Goal: Information Seeking & Learning: Find specific fact

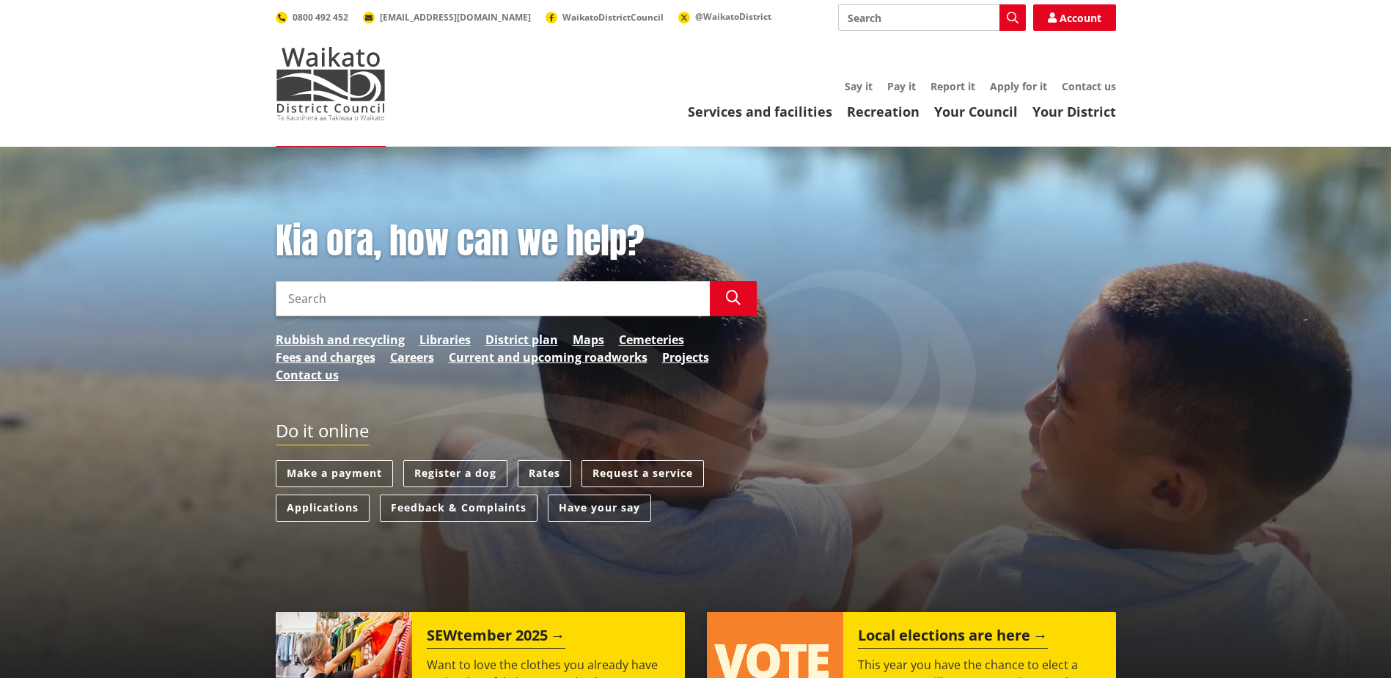
click at [551, 470] on link "Rates" at bounding box center [545, 473] width 54 height 27
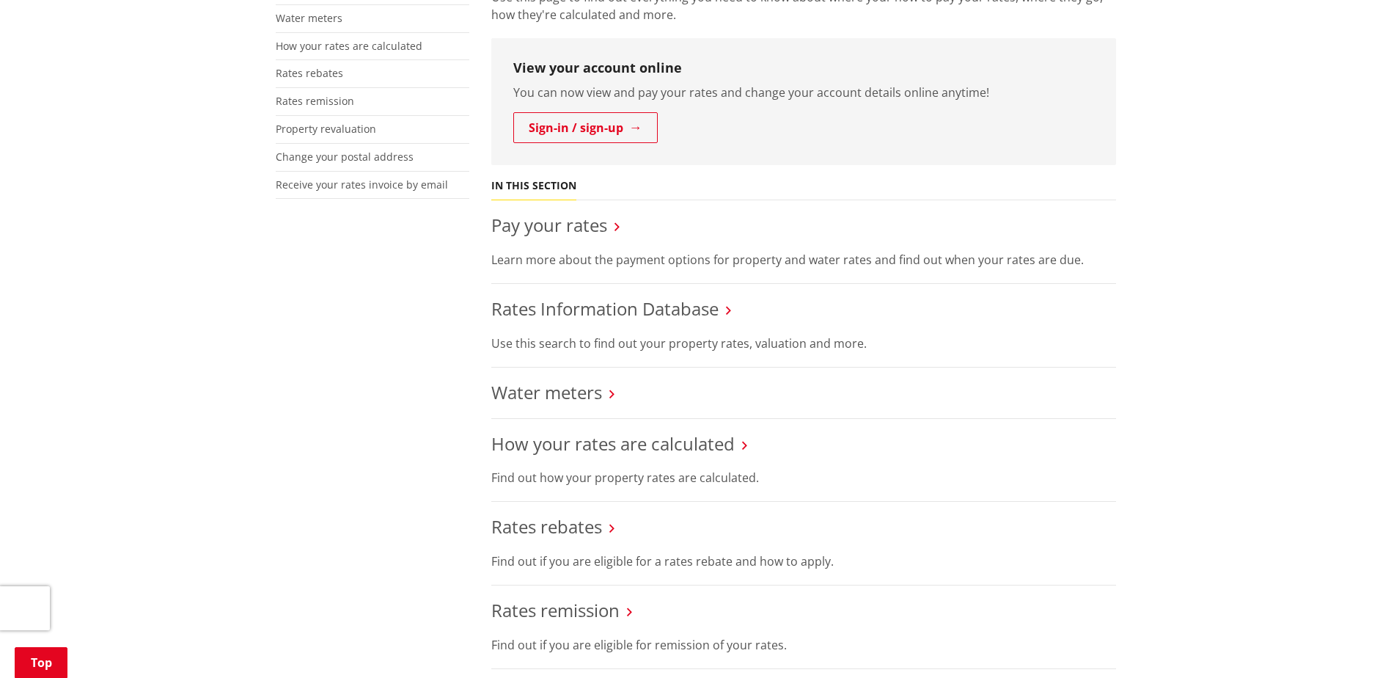
scroll to position [220, 0]
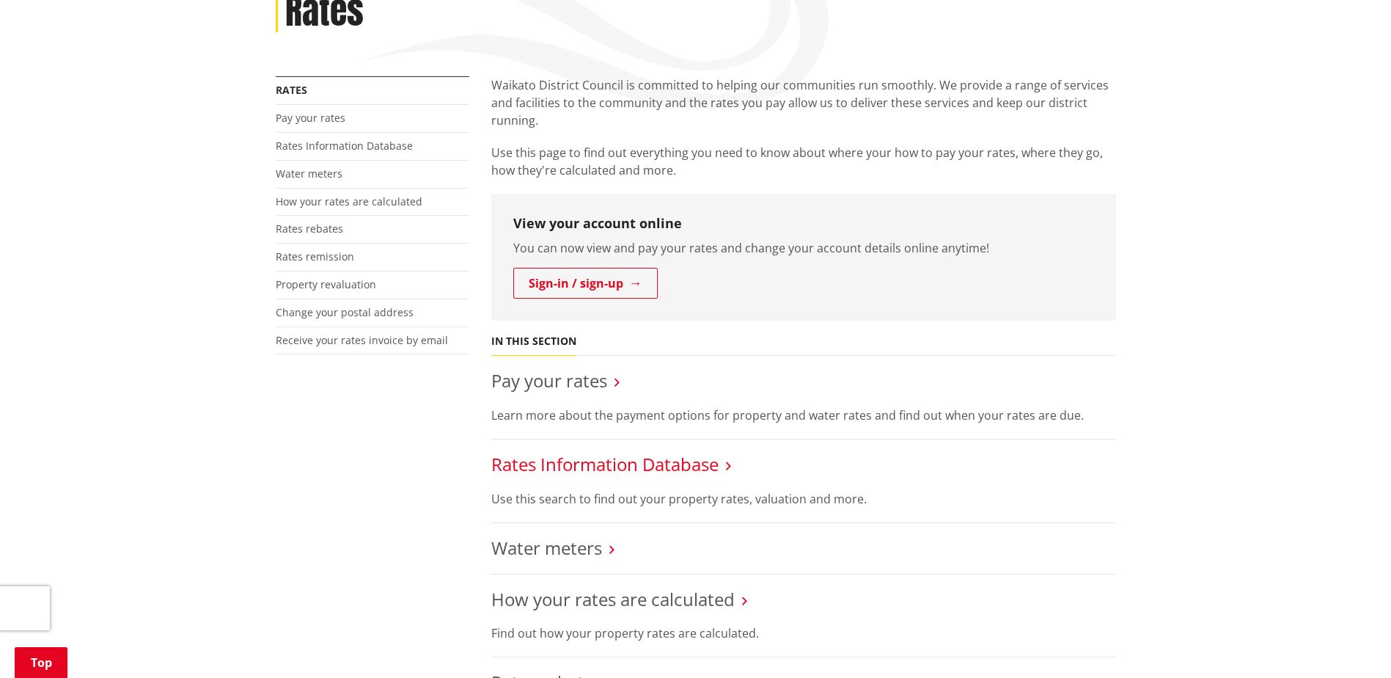
click at [568, 468] on link "Rates Information Database" at bounding box center [604, 464] width 227 height 24
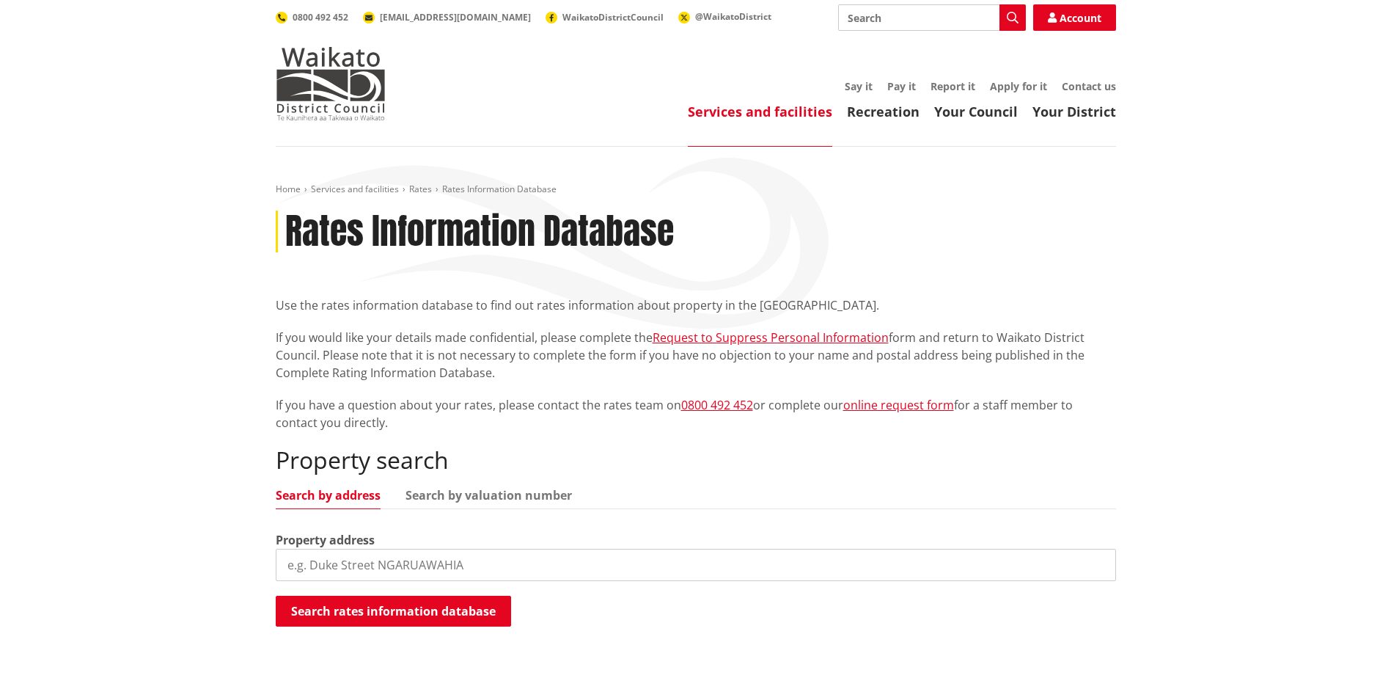
click at [516, 560] on input "search" at bounding box center [696, 565] width 841 height 32
type input "13 westside road"
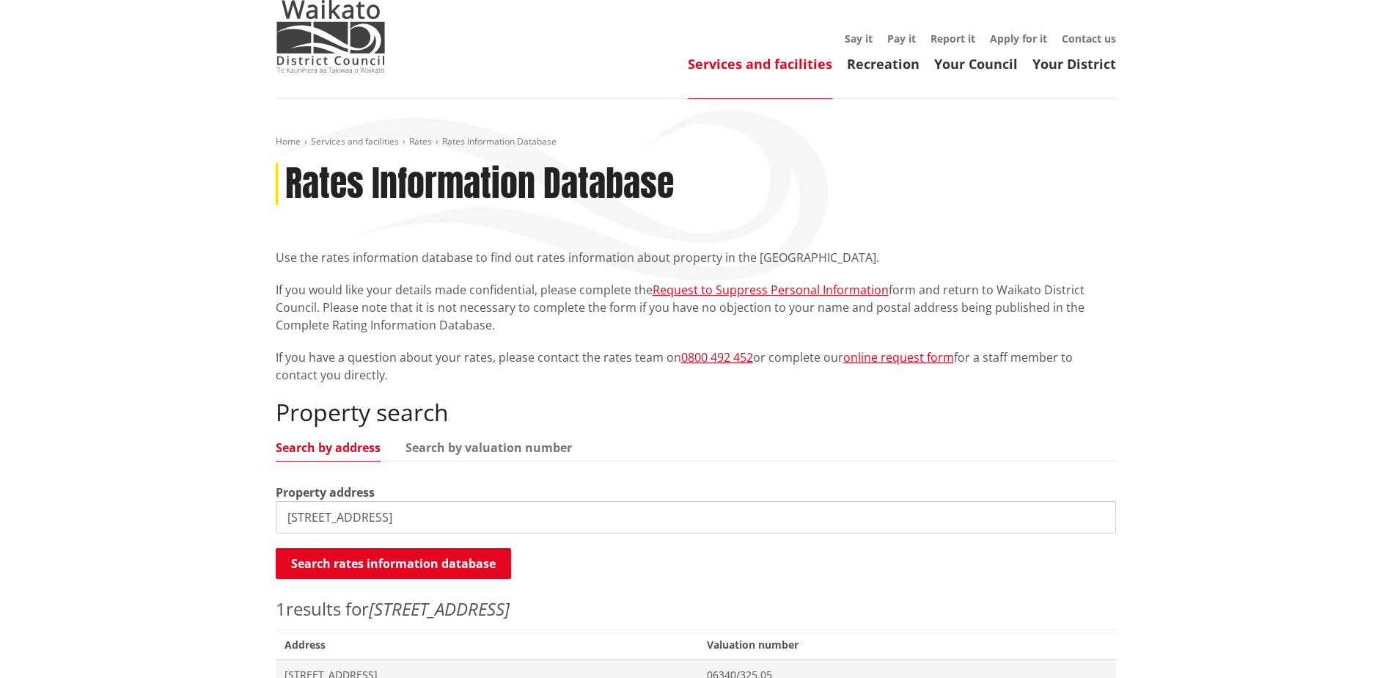
scroll to position [73, 0]
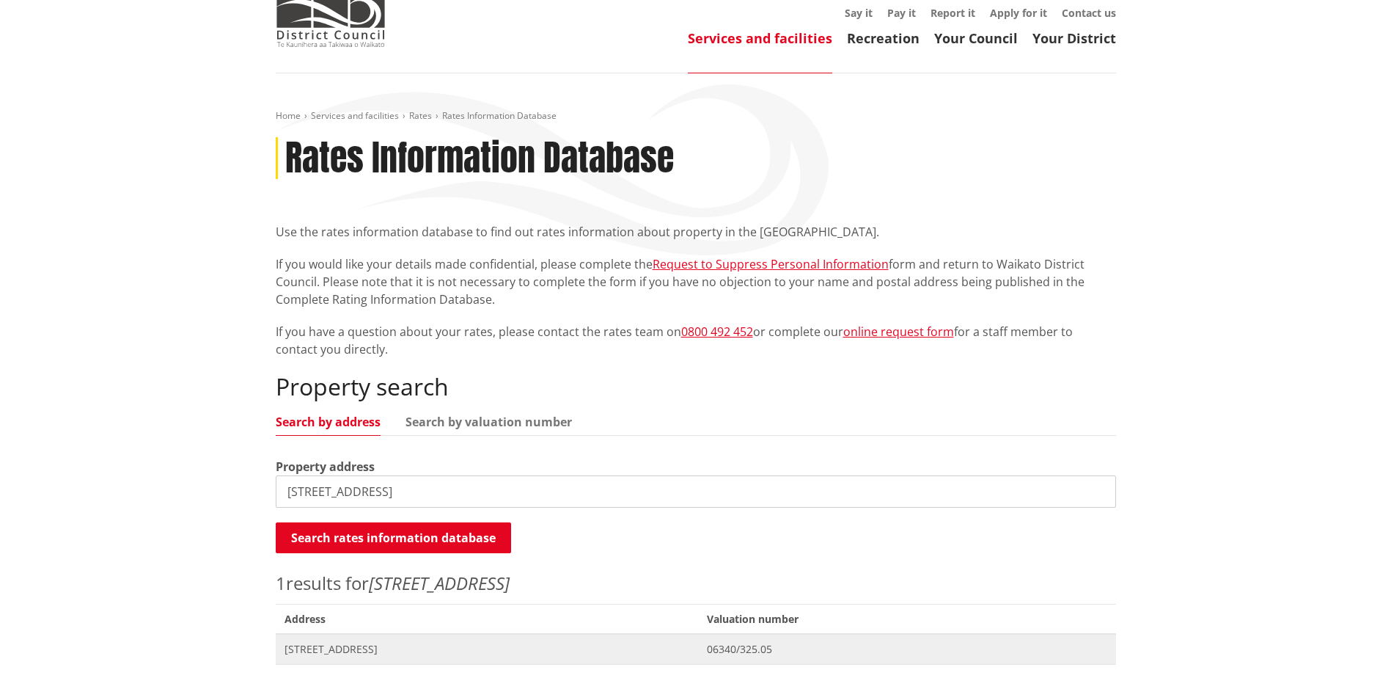
click at [378, 636] on span "Address 13 Westside Road TUAKAU" at bounding box center [487, 649] width 423 height 30
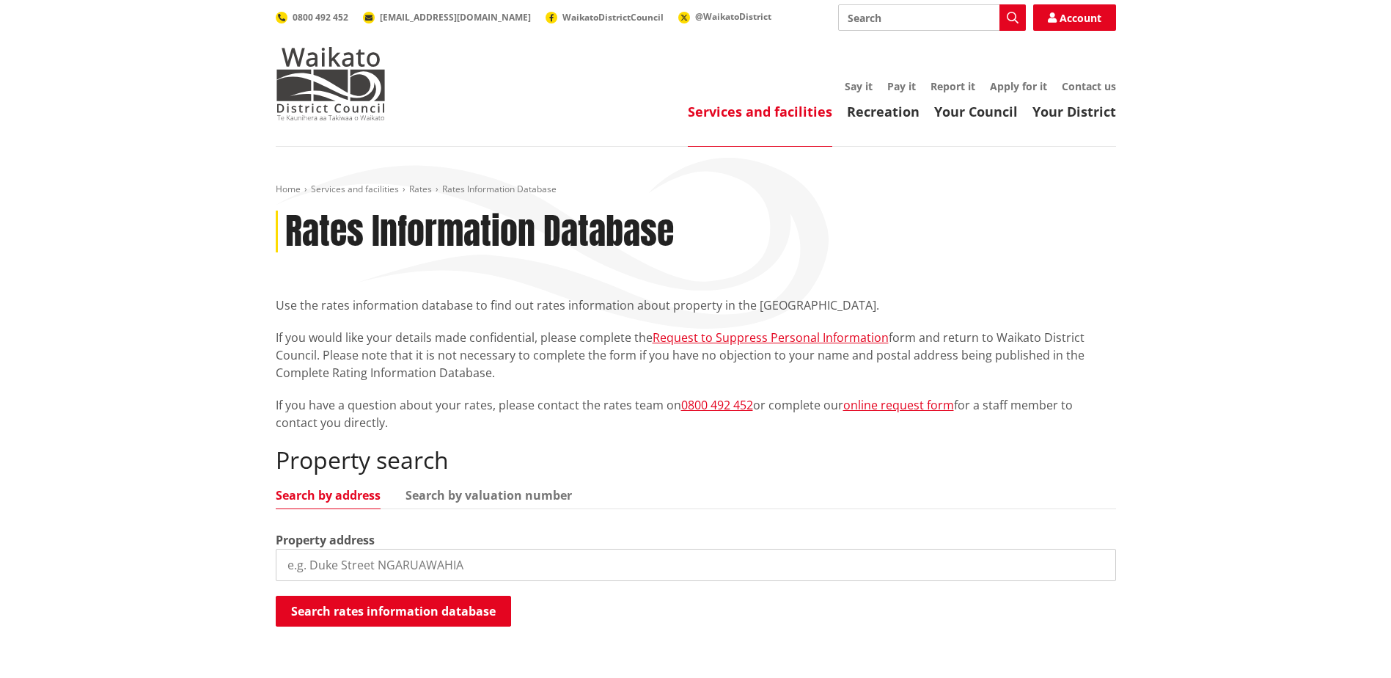
scroll to position [73, 0]
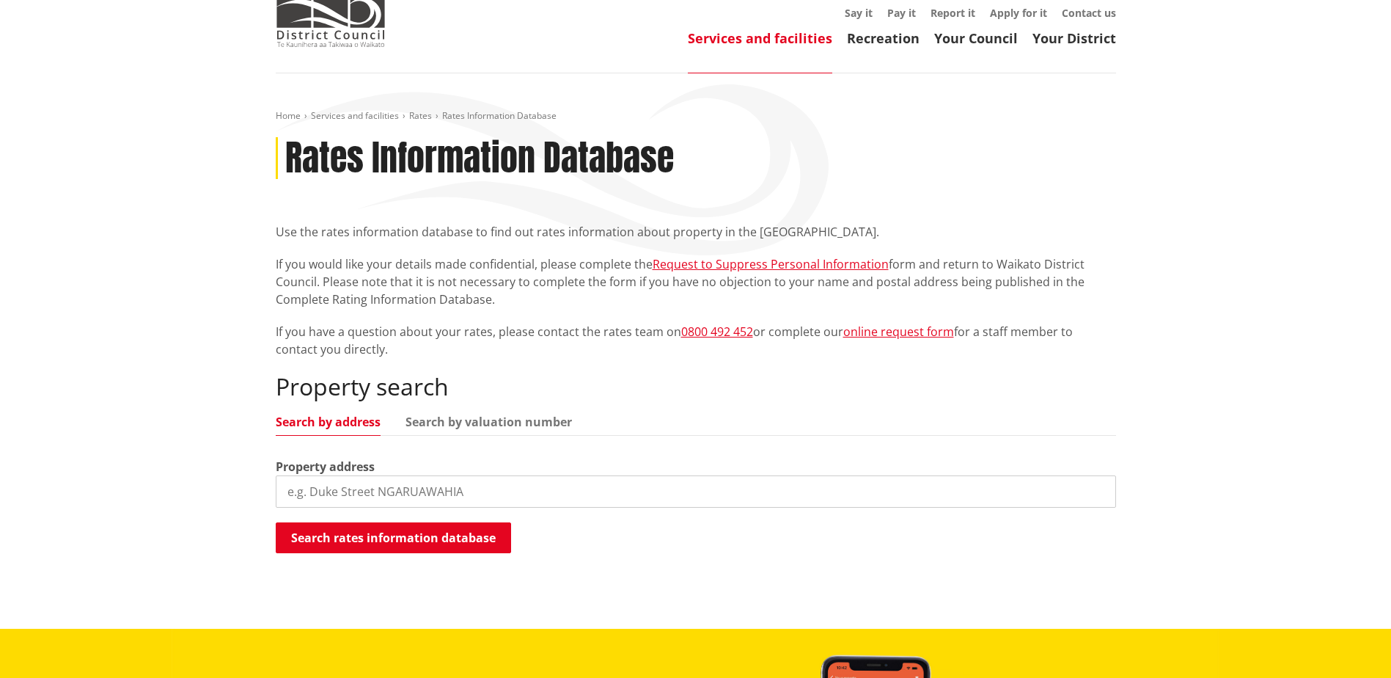
click at [425, 491] on input "search" at bounding box center [696, 491] width 841 height 32
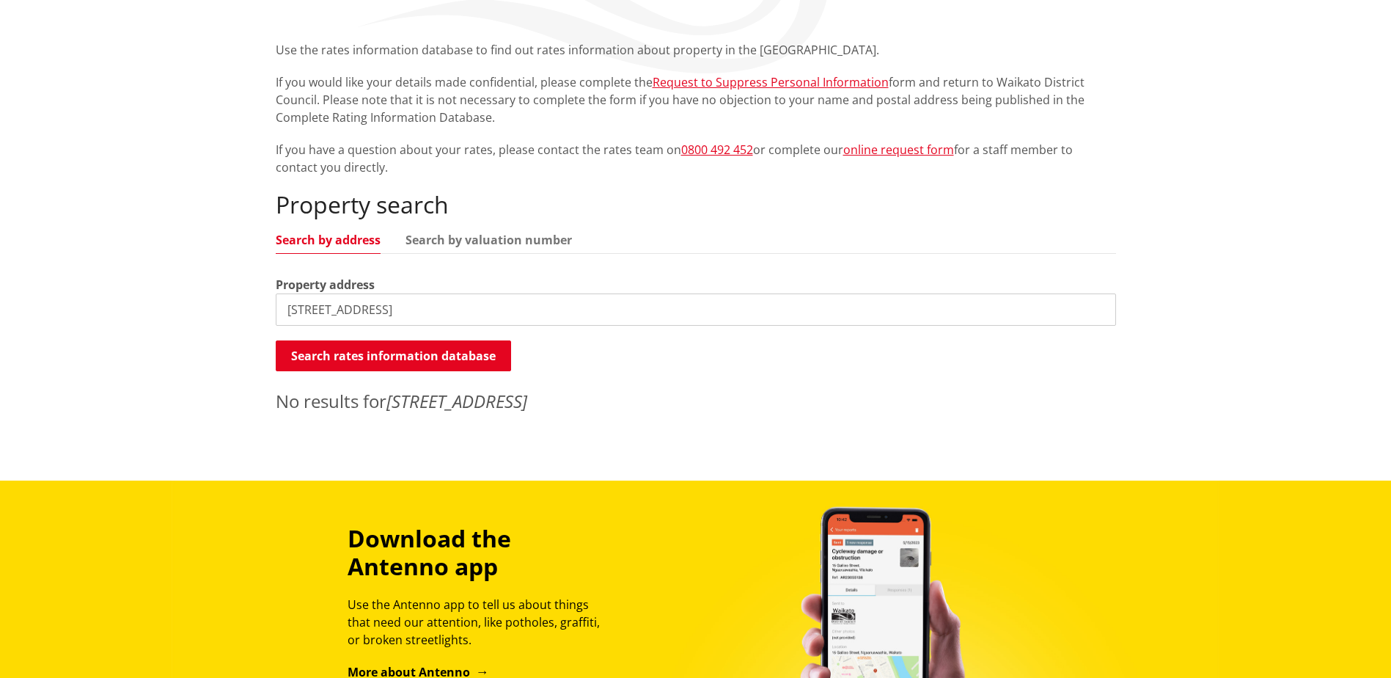
scroll to position [147, 0]
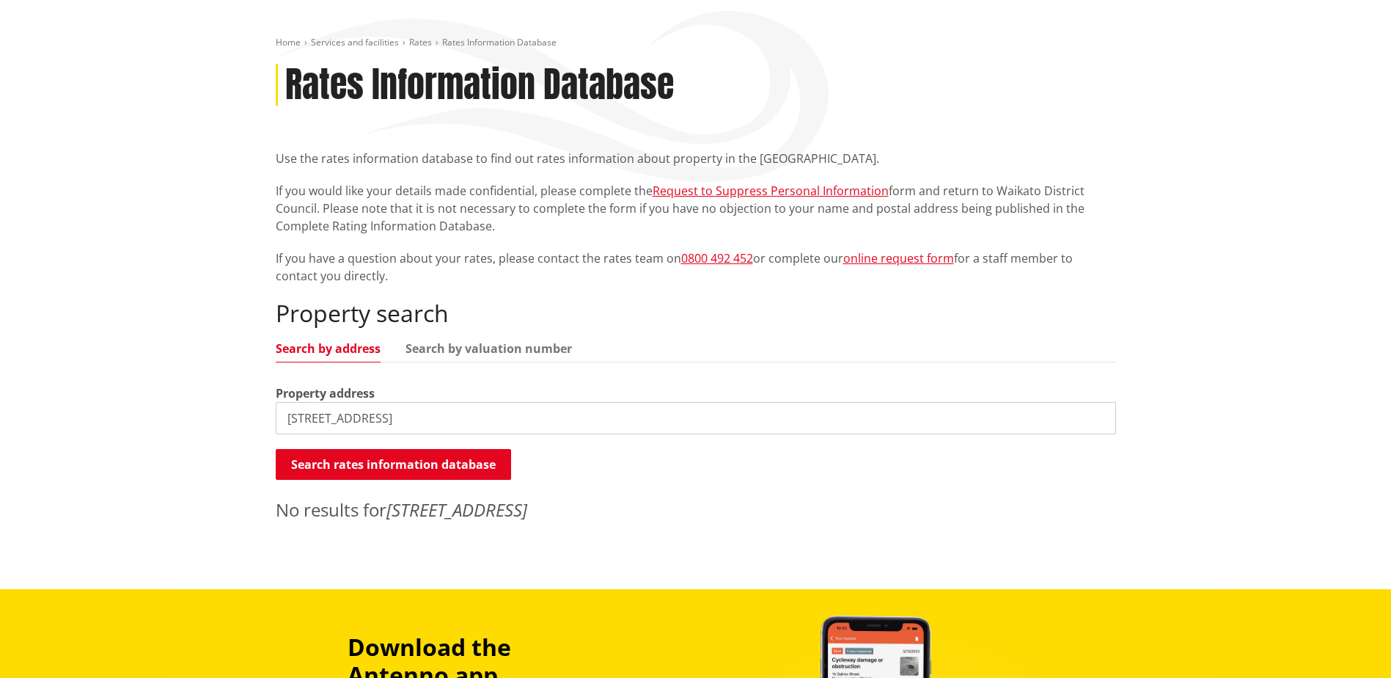
click at [384, 406] on input "29/8 Village Place" at bounding box center [696, 418] width 841 height 32
type input "2"
click at [397, 419] on input "29 village place" at bounding box center [696, 418] width 841 height 32
type input "2"
type input "8 village place"
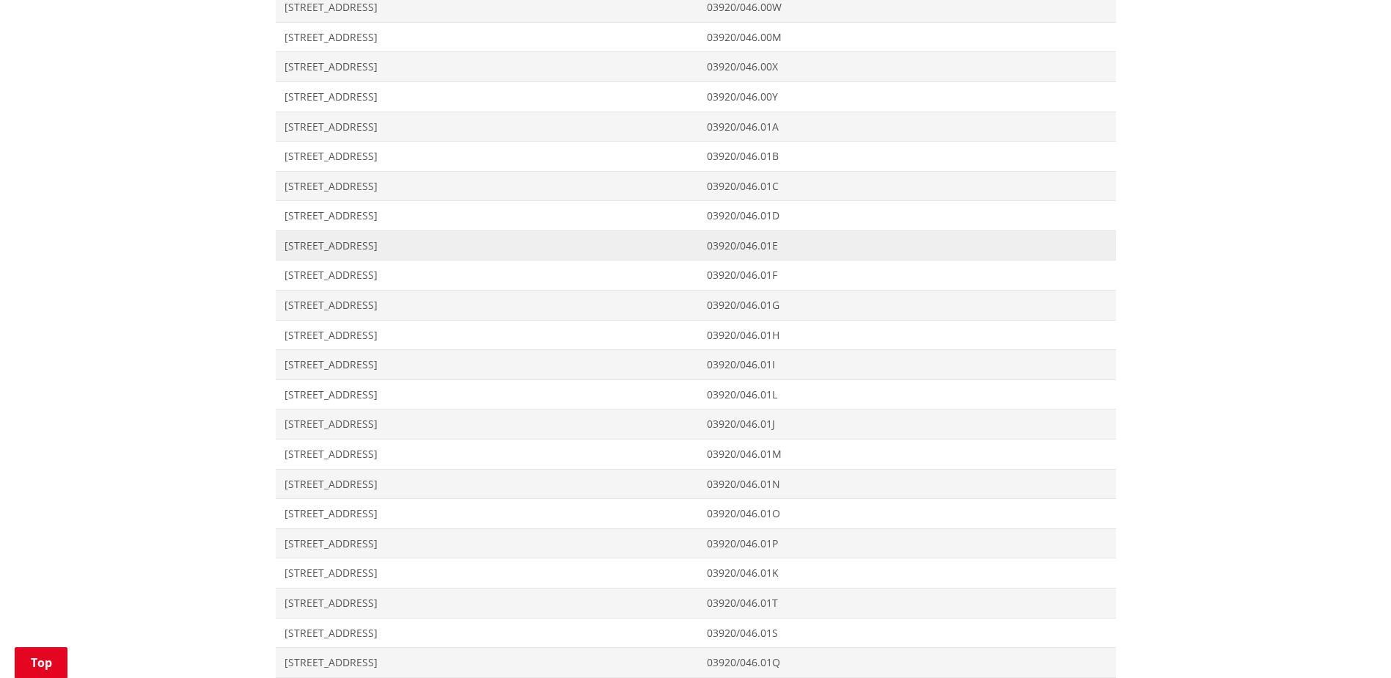
scroll to position [1100, 0]
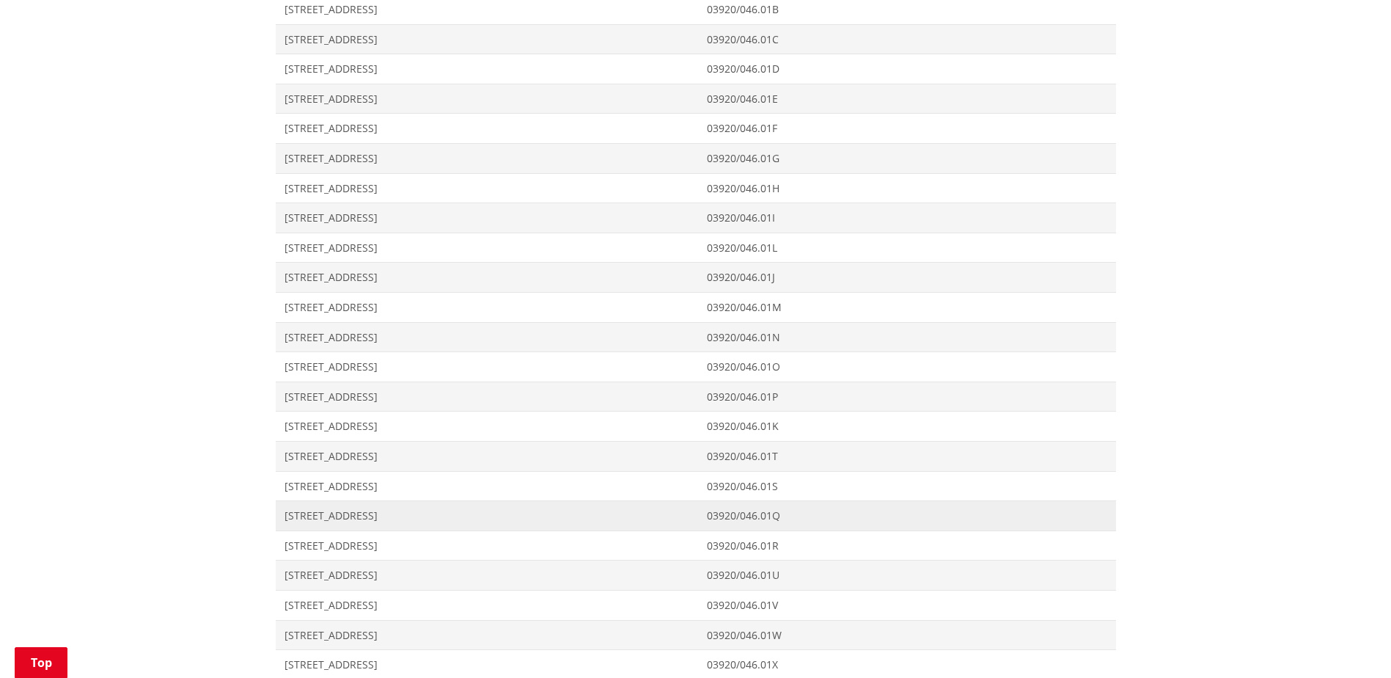
click at [358, 513] on span "[STREET_ADDRESS]" at bounding box center [488, 515] width 406 height 15
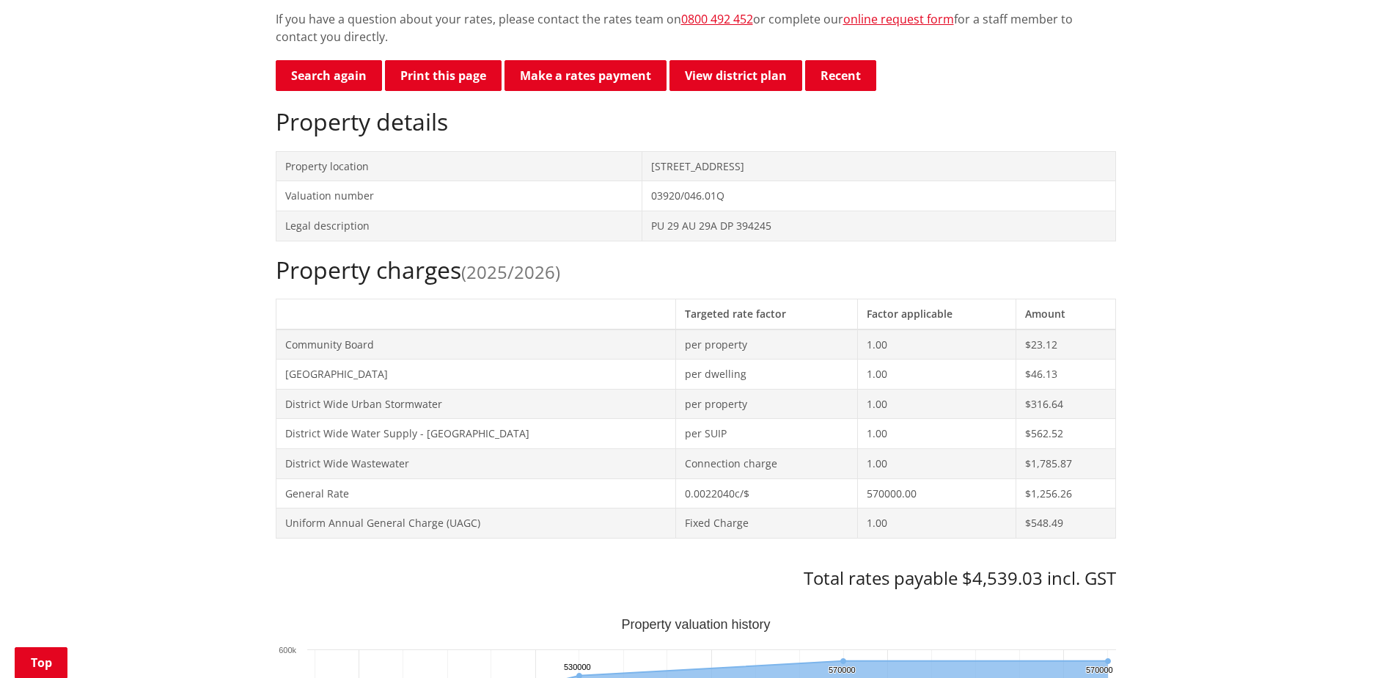
scroll to position [513, 0]
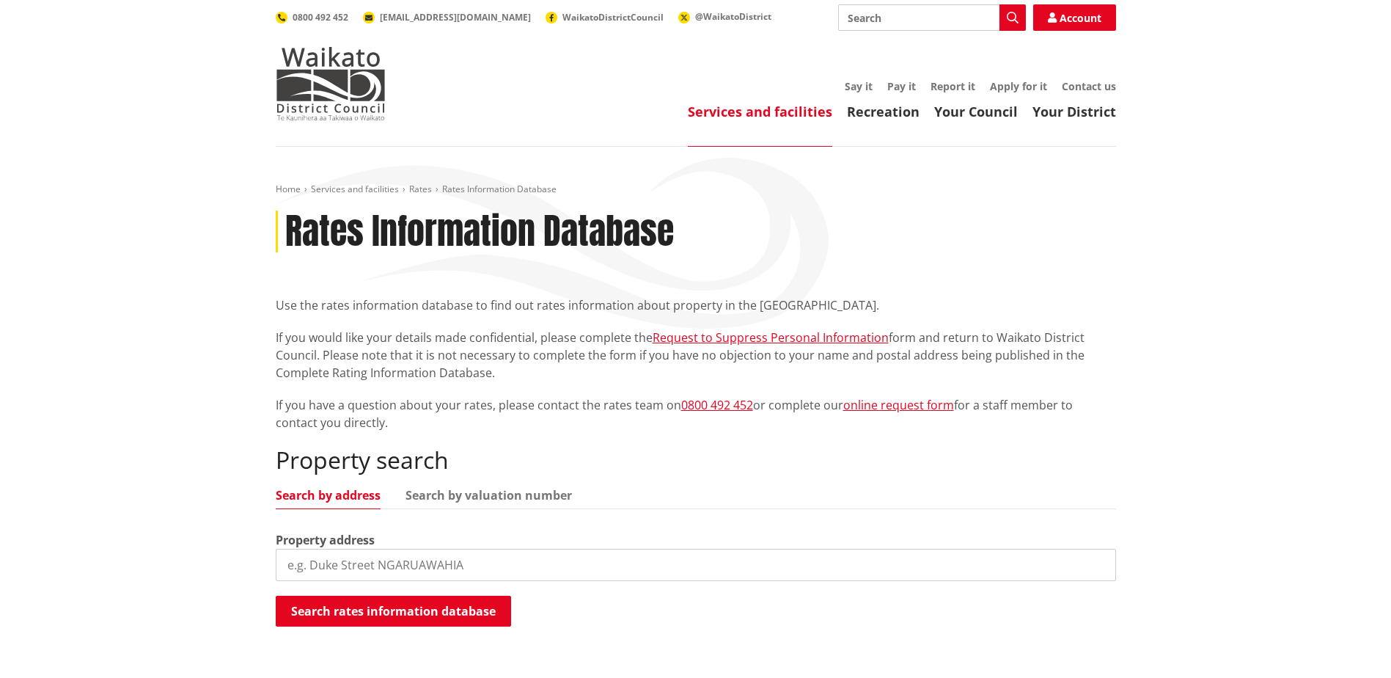
scroll to position [220, 0]
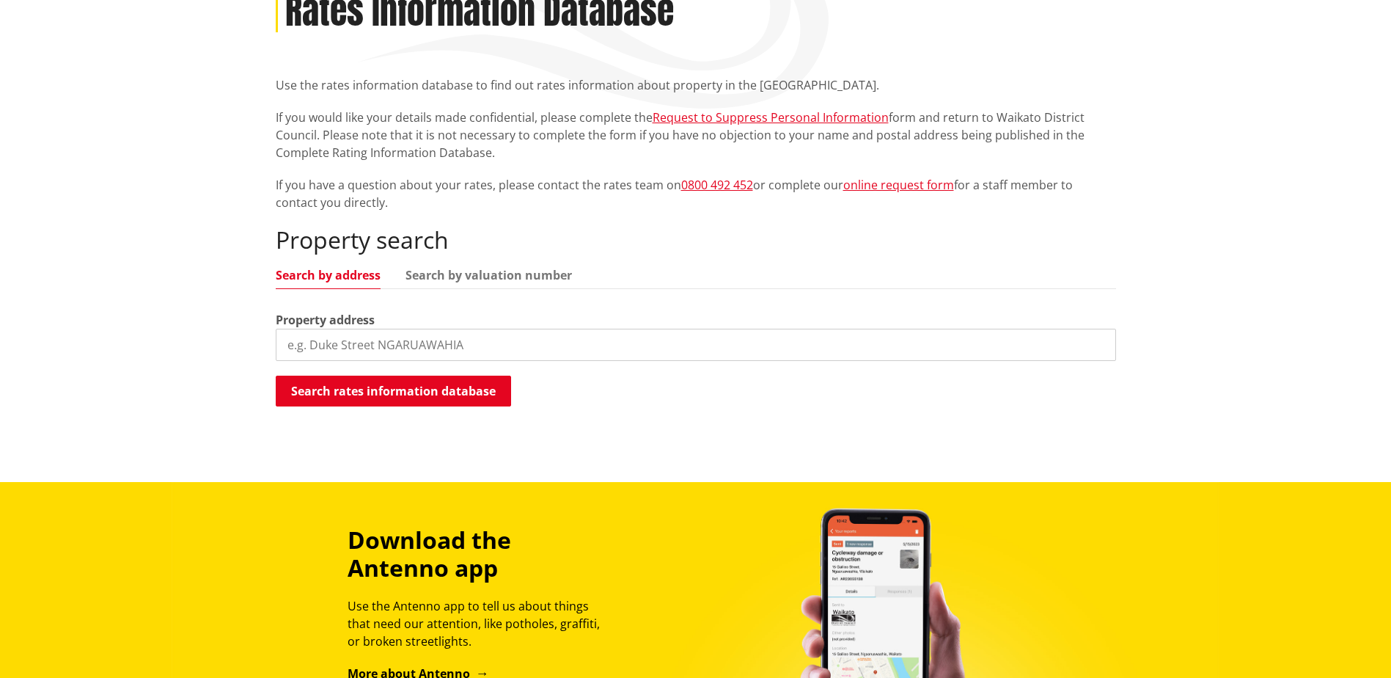
click at [442, 346] on input "search" at bounding box center [696, 345] width 841 height 32
type input "[STREET_ADDRESS][PERSON_NAME]"
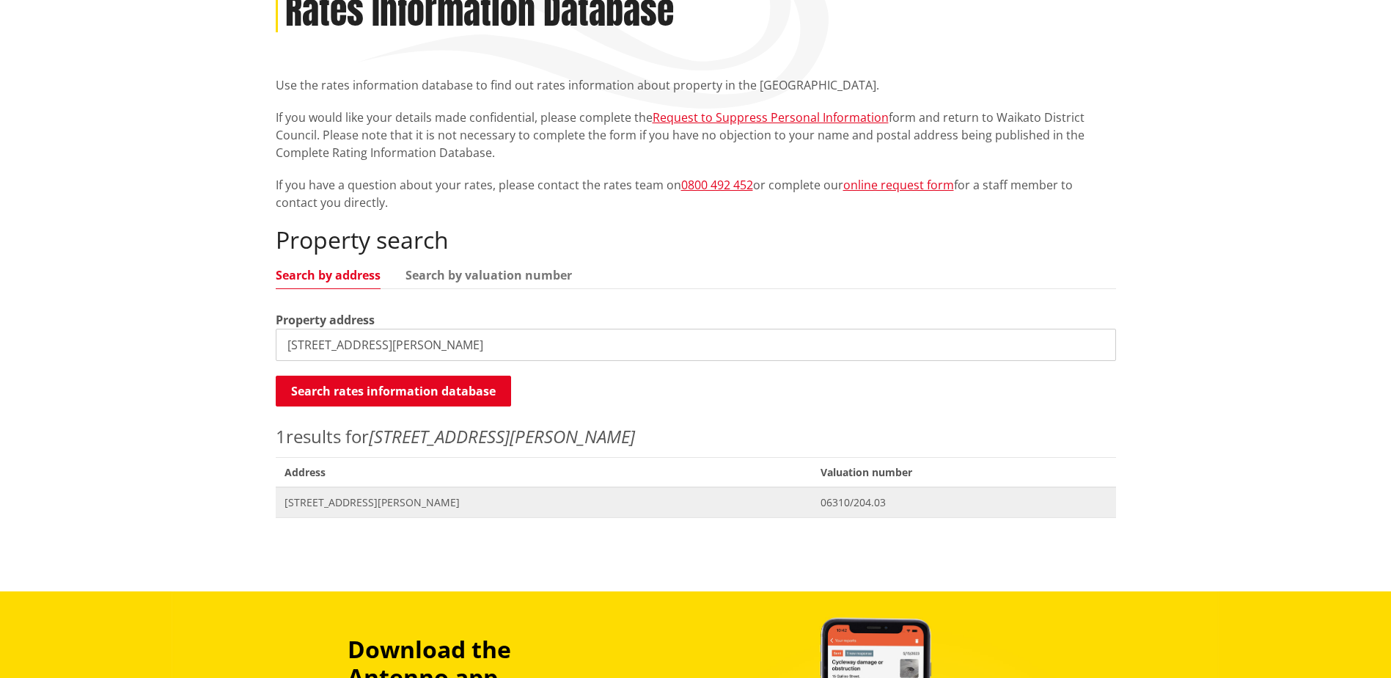
click at [378, 507] on span "[STREET_ADDRESS][PERSON_NAME]" at bounding box center [544, 502] width 519 height 15
